Goal: Navigation & Orientation: Find specific page/section

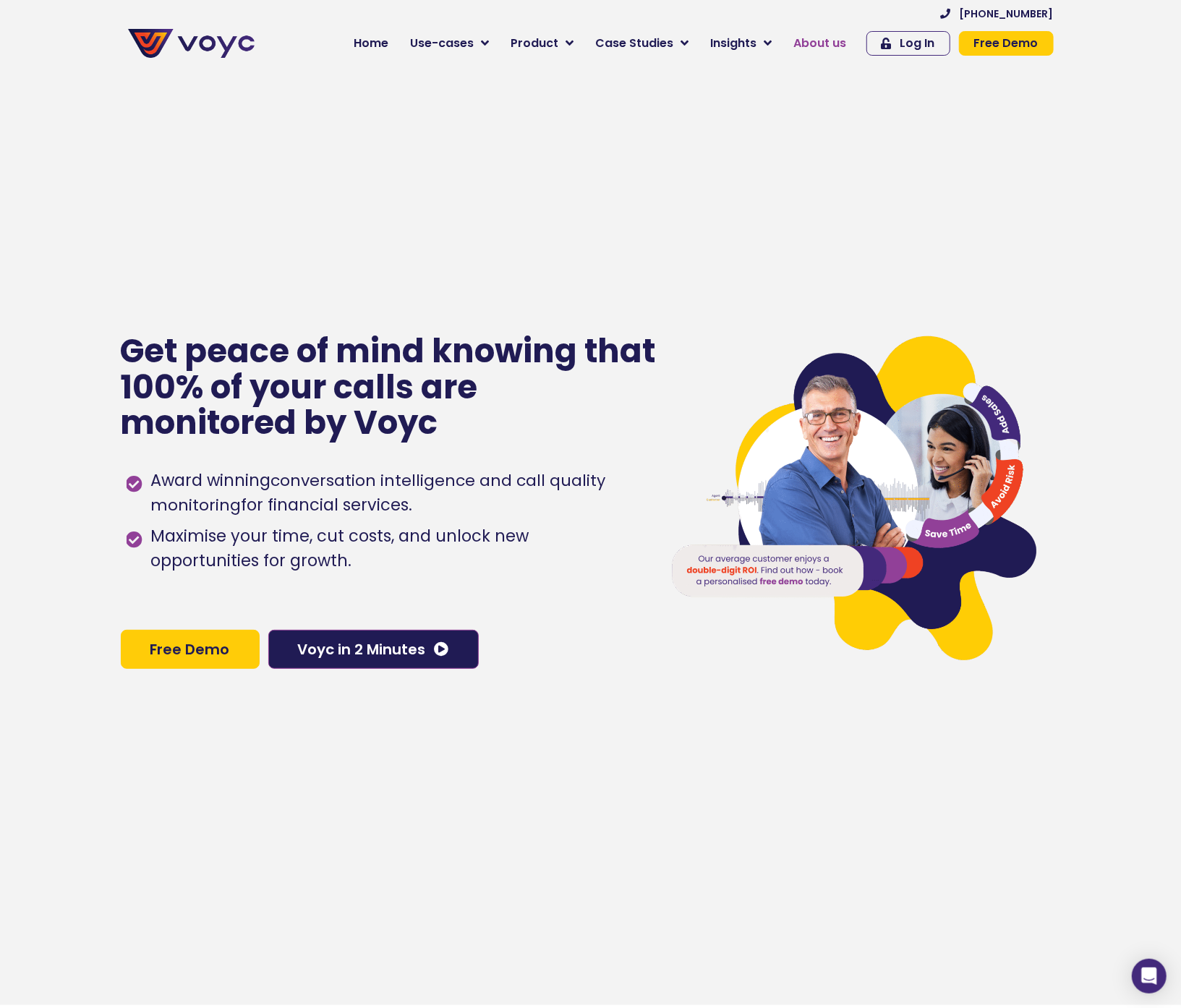
click at [834, 42] on span "About us" at bounding box center [821, 43] width 53 height 17
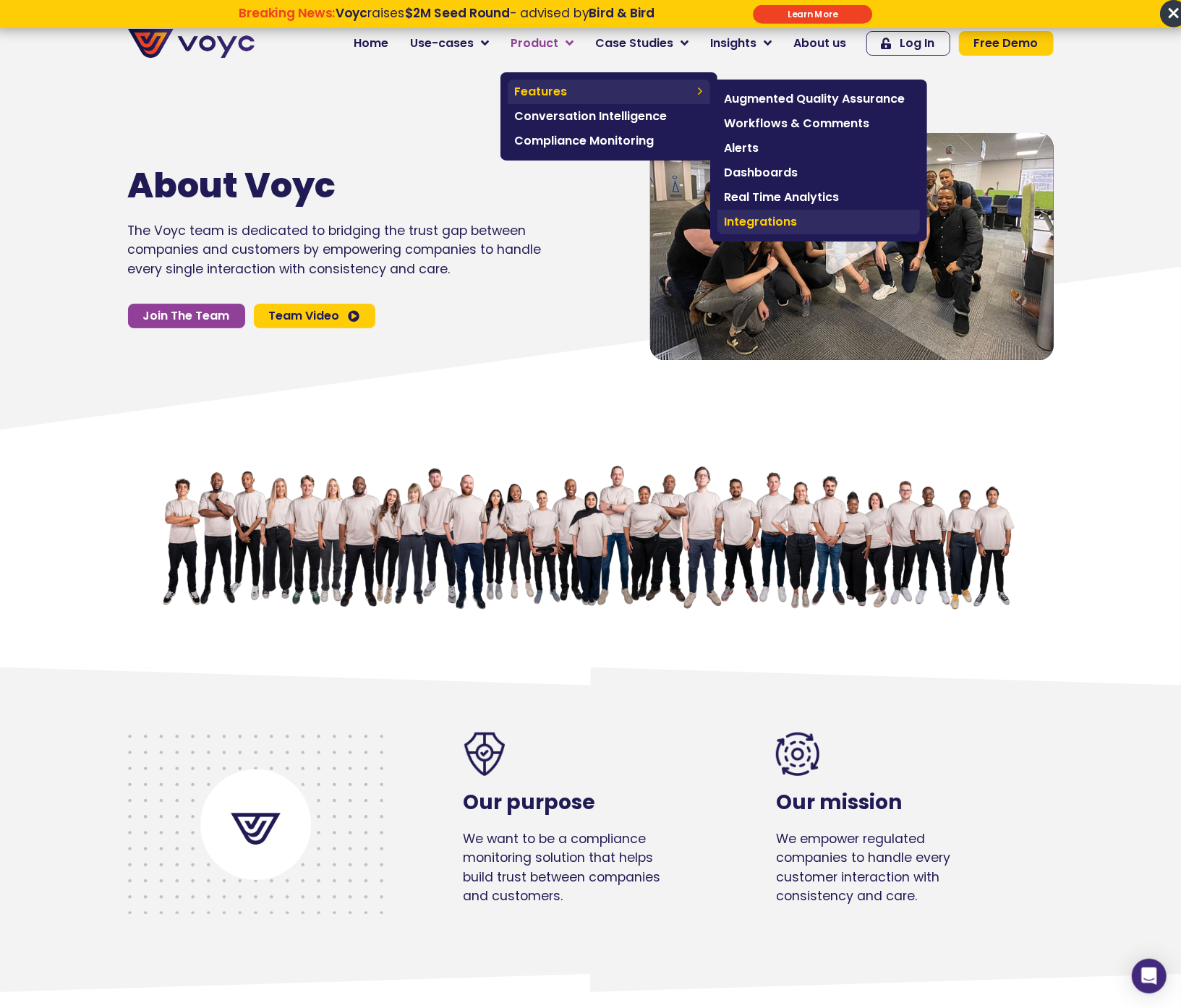
click at [763, 218] on span "Integrations" at bounding box center [819, 221] width 188 height 17
